Goal: Task Accomplishment & Management: Use online tool/utility

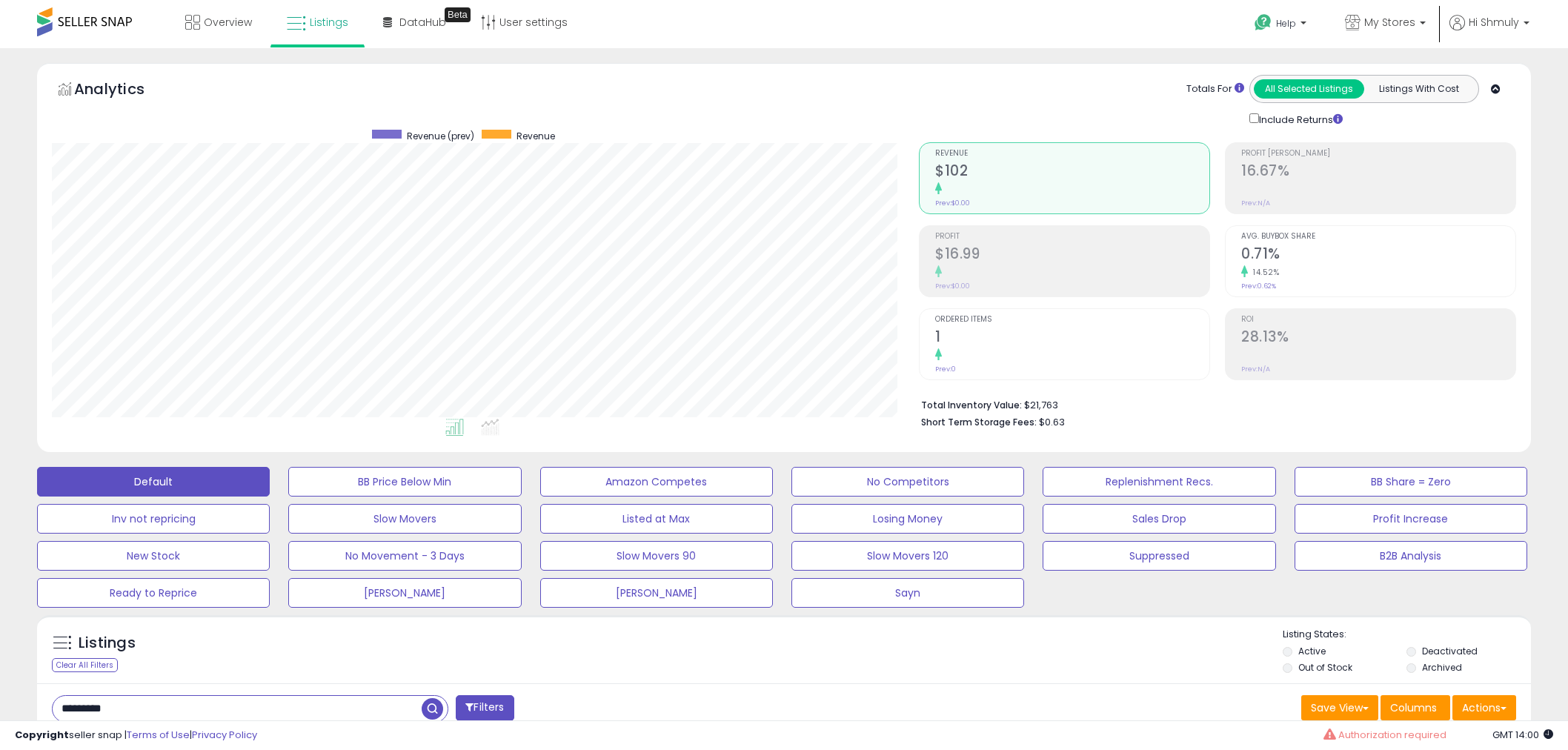
select select "**"
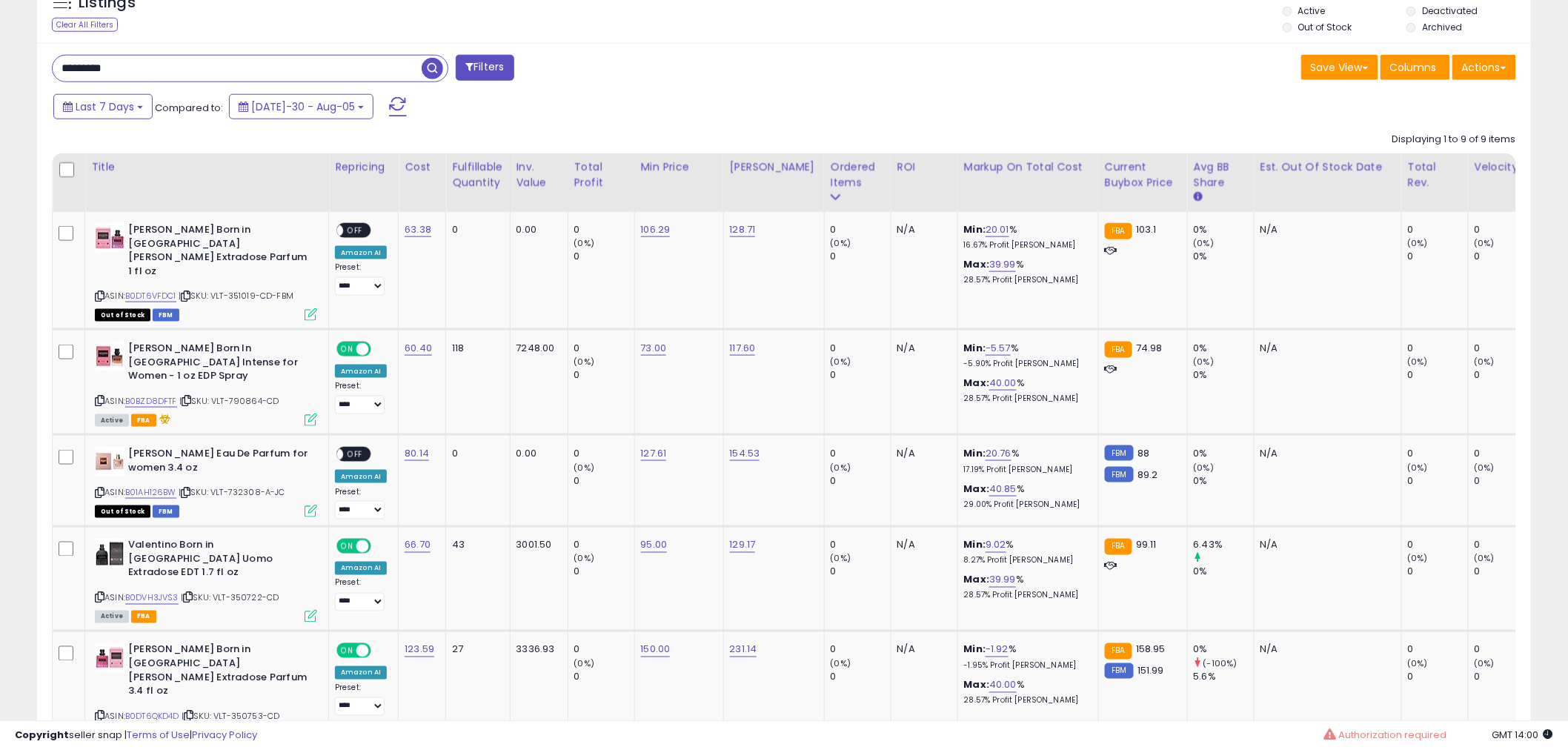
scroll to position [303, 867]
